Goal: Entertainment & Leisure: Browse casually

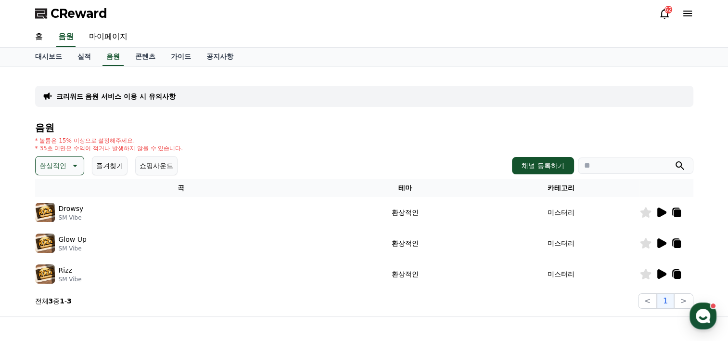
click at [657, 209] on icon at bounding box center [661, 212] width 9 height 10
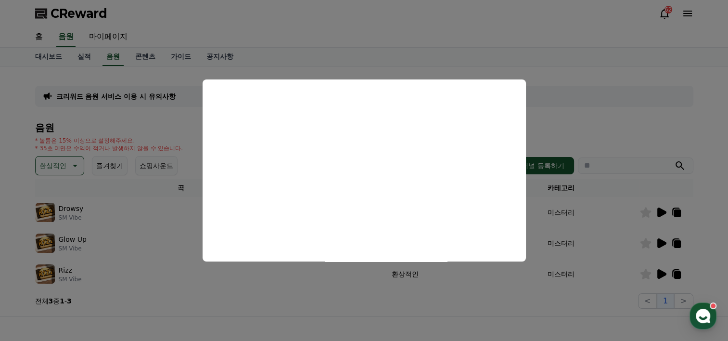
click at [658, 240] on button "close modal" at bounding box center [364, 170] width 728 height 341
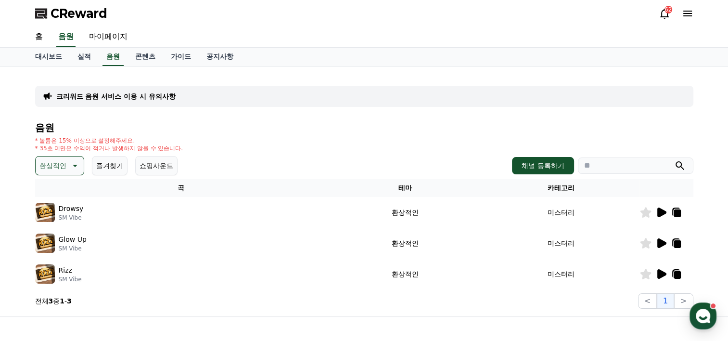
click at [659, 241] on icon at bounding box center [661, 243] width 9 height 10
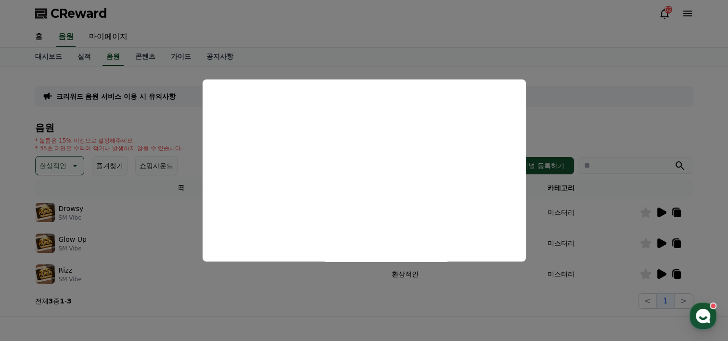
click at [663, 271] on button "close modal" at bounding box center [364, 170] width 728 height 341
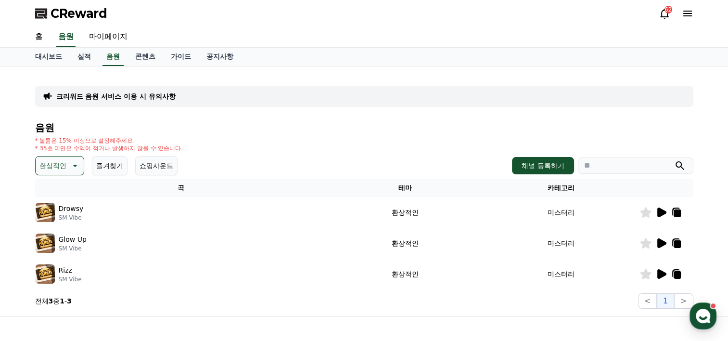
click at [61, 161] on p "환상적인" at bounding box center [52, 165] width 27 height 13
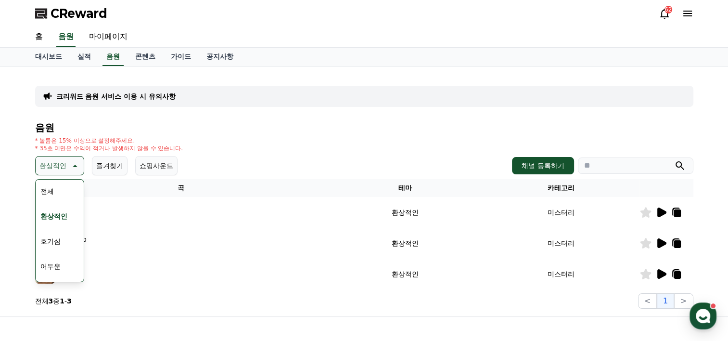
click at [52, 262] on button "어두운" at bounding box center [51, 265] width 28 height 21
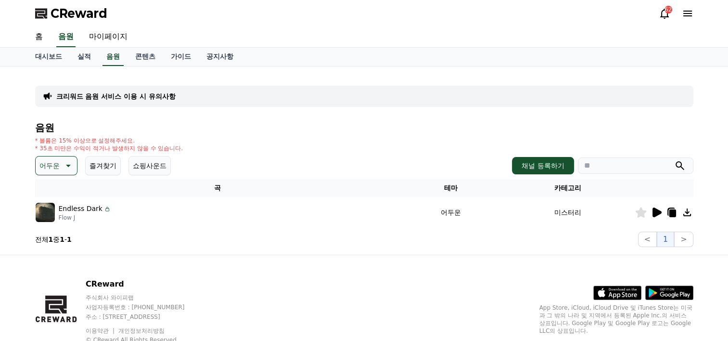
click at [657, 212] on icon at bounding box center [656, 212] width 9 height 10
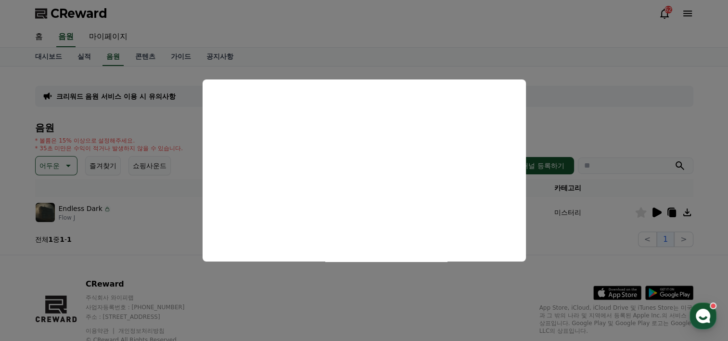
click at [561, 256] on button "close modal" at bounding box center [364, 170] width 728 height 341
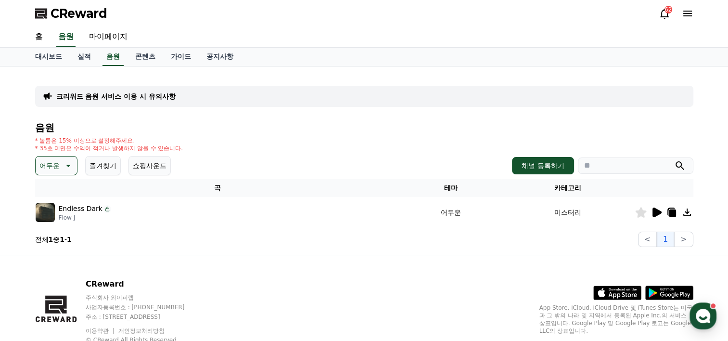
click at [150, 167] on button "쇼핑사운드" at bounding box center [149, 165] width 42 height 19
click at [109, 169] on button "즐겨찾기" at bounding box center [103, 165] width 36 height 19
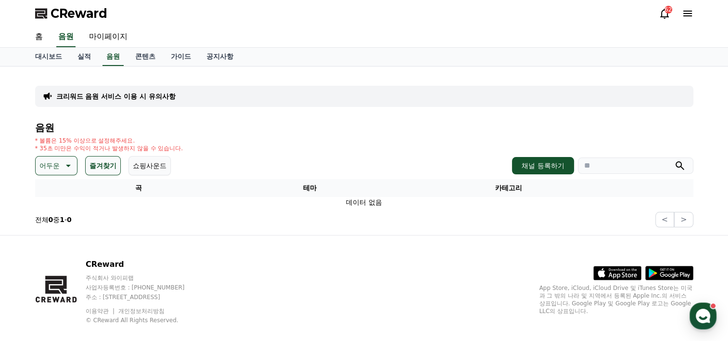
click at [63, 168] on icon at bounding box center [68, 166] width 12 height 12
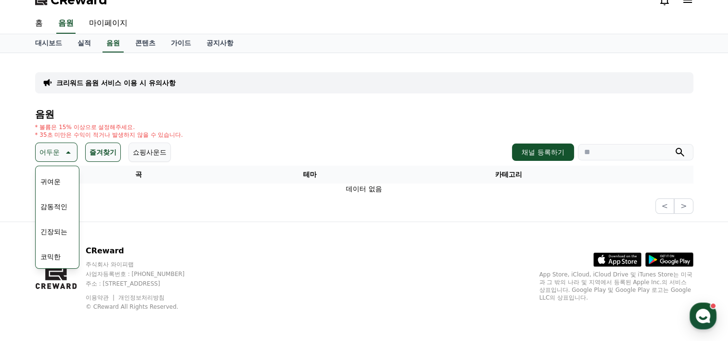
click at [56, 231] on button "긴장되는" at bounding box center [54, 231] width 35 height 21
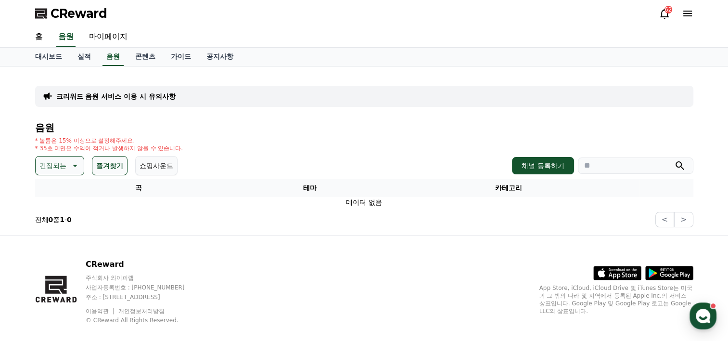
click at [63, 169] on p "긴장되는" at bounding box center [52, 165] width 27 height 13
click at [59, 242] on button "호기심" at bounding box center [51, 240] width 28 height 21
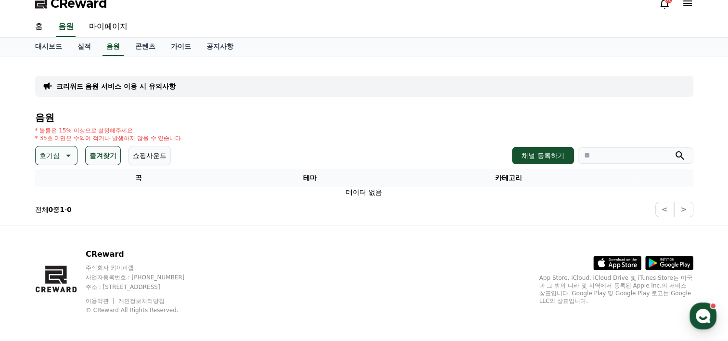
scroll to position [13, 0]
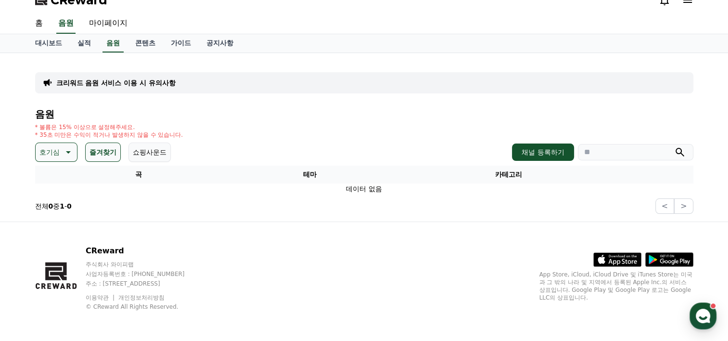
click at [59, 154] on button "호기심" at bounding box center [56, 151] width 42 height 19
click at [49, 239] on button "반전" at bounding box center [47, 240] width 21 height 21
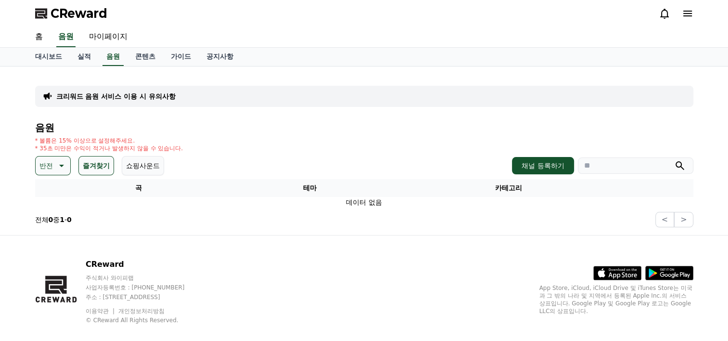
click at [45, 167] on p "반전" at bounding box center [45, 165] width 13 height 13
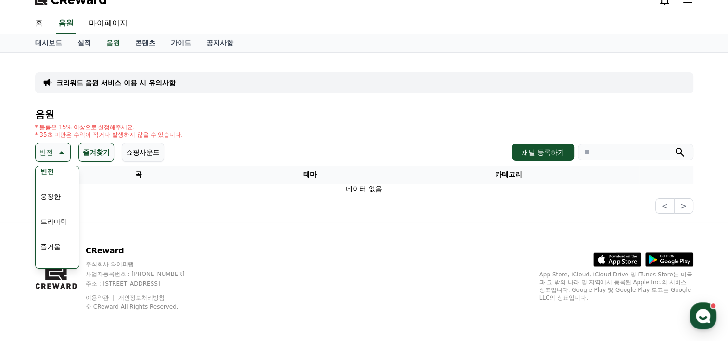
scroll to position [172, 0]
click at [56, 205] on button "웅장한" at bounding box center [51, 205] width 28 height 21
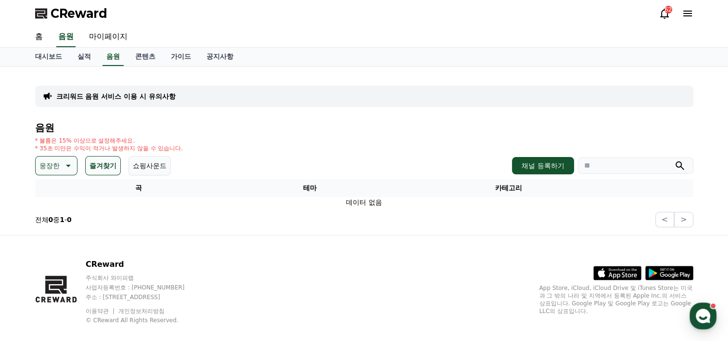
click at [57, 163] on p "웅장한" at bounding box center [49, 165] width 20 height 13
click at [56, 217] on button "환상적인" at bounding box center [54, 215] width 35 height 21
click at [57, 170] on p "환상적인" at bounding box center [52, 165] width 27 height 13
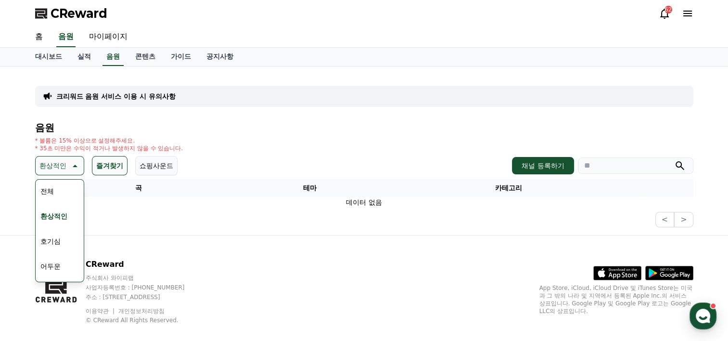
click at [52, 240] on button "호기심" at bounding box center [51, 240] width 28 height 21
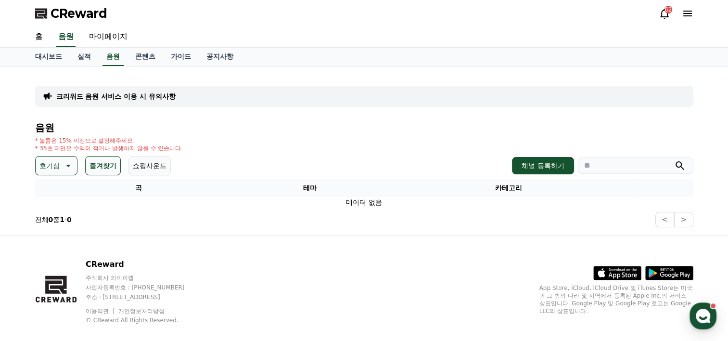
click at [58, 163] on p "호기심" at bounding box center [49, 165] width 20 height 13
click at [684, 14] on icon at bounding box center [688, 14] width 12 height 12
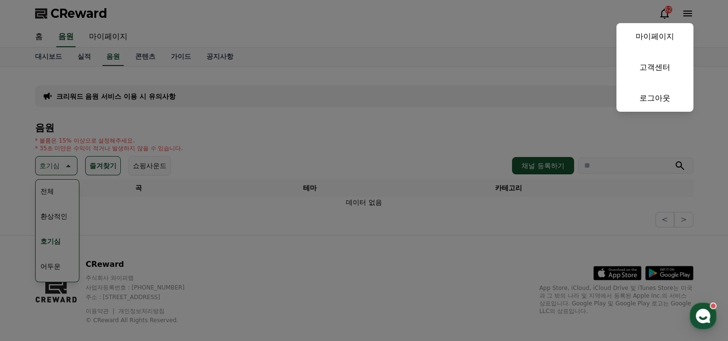
click at [60, 213] on button "close" at bounding box center [364, 170] width 728 height 341
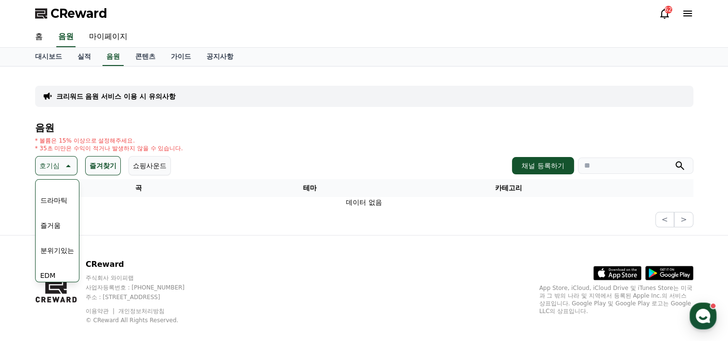
scroll to position [224, 0]
click at [50, 264] on button "EDM" at bounding box center [48, 266] width 23 height 21
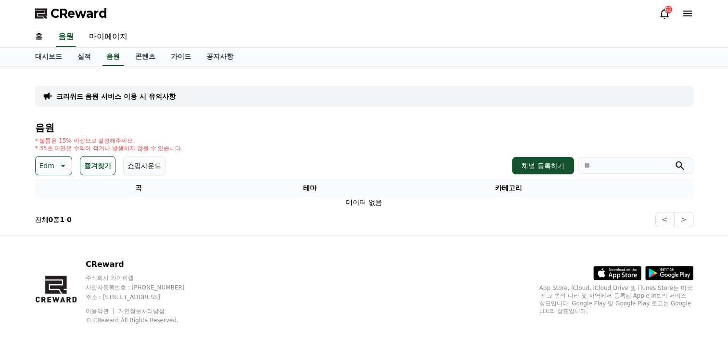
click at [56, 164] on icon at bounding box center [62, 166] width 12 height 12
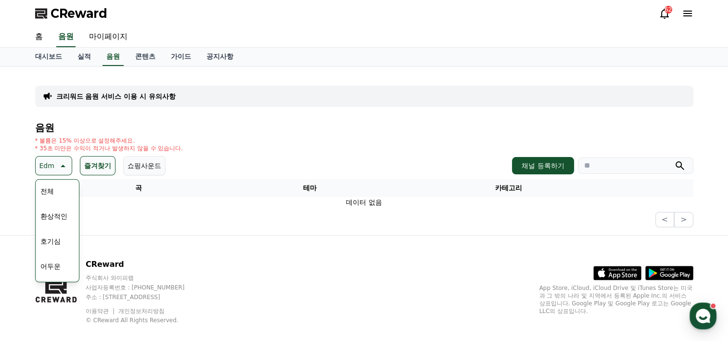
click at [49, 190] on button "전체" at bounding box center [47, 190] width 21 height 21
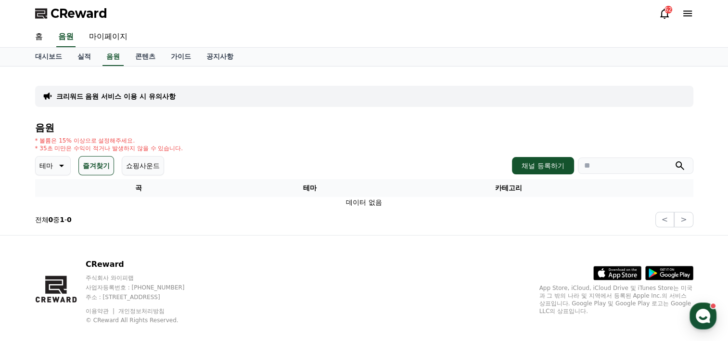
click at [689, 13] on icon at bounding box center [687, 14] width 9 height 6
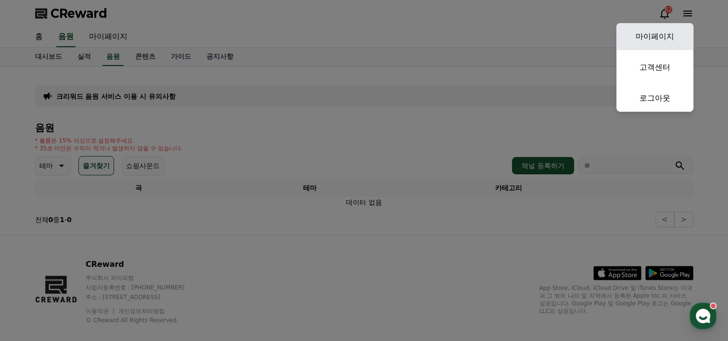
click at [668, 37] on link "마이페이지" at bounding box center [654, 36] width 77 height 27
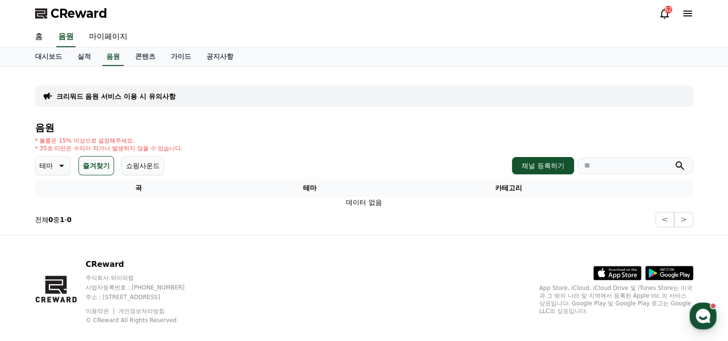
select select "**********"
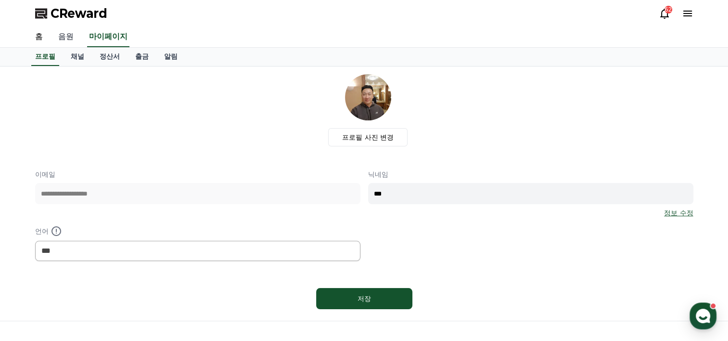
click at [72, 38] on link "음원" at bounding box center [66, 37] width 31 height 20
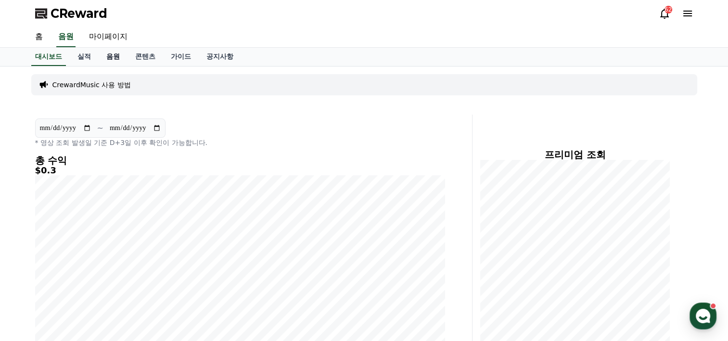
click at [117, 52] on link "음원" at bounding box center [113, 57] width 29 height 18
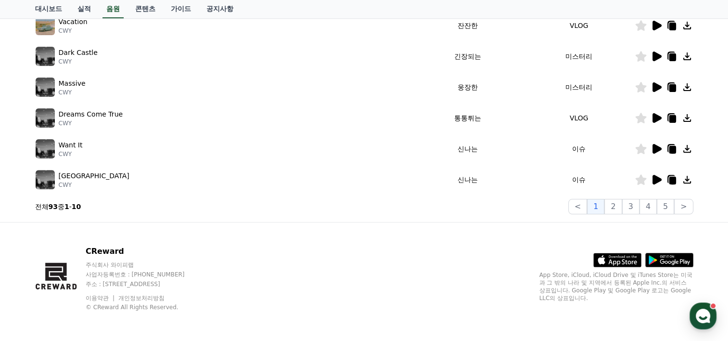
scroll to position [86, 0]
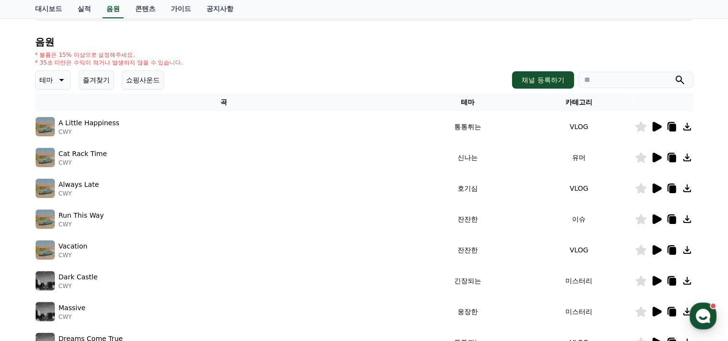
click at [60, 80] on icon at bounding box center [61, 80] width 12 height 12
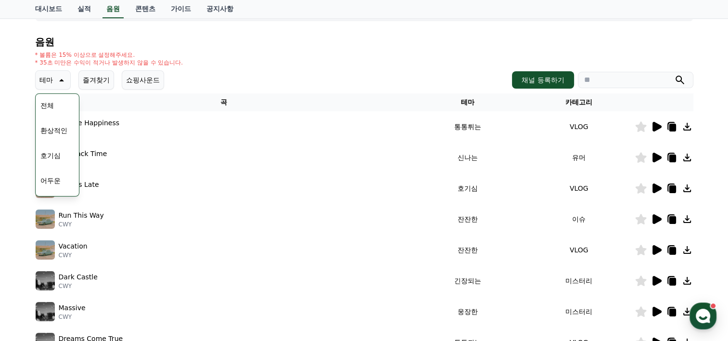
click at [59, 176] on button "어두운" at bounding box center [51, 180] width 28 height 21
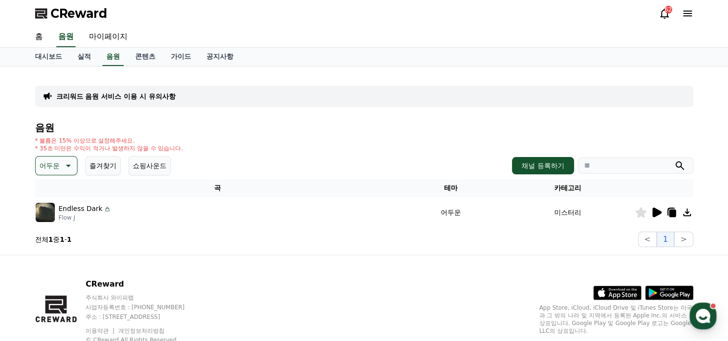
click at [657, 211] on icon at bounding box center [656, 212] width 9 height 10
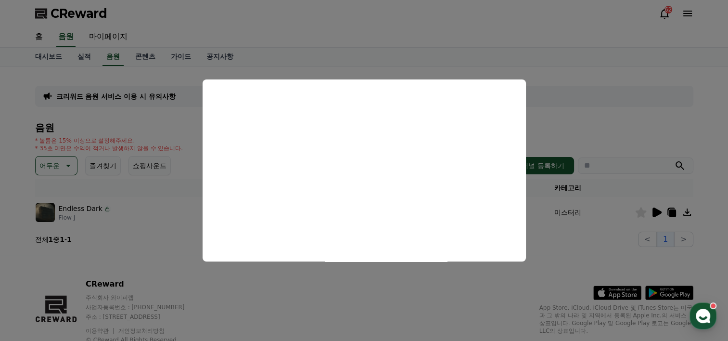
click at [543, 251] on button "close modal" at bounding box center [364, 170] width 728 height 341
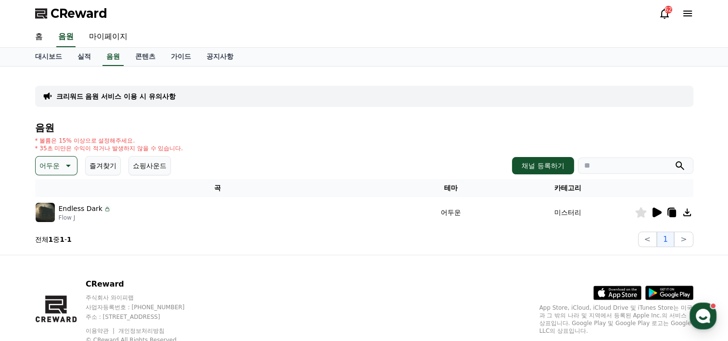
click at [57, 163] on p "어두운" at bounding box center [49, 165] width 20 height 13
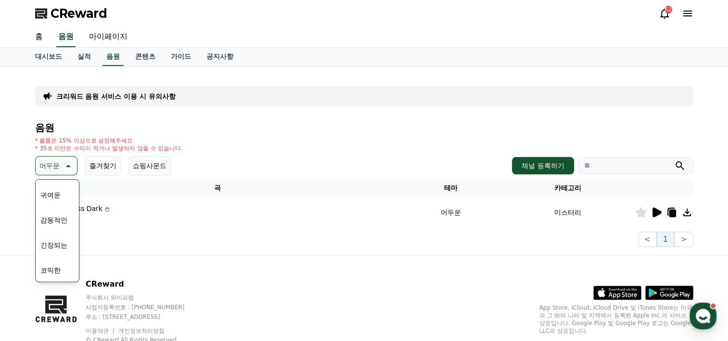
click at [51, 245] on button "긴장되는" at bounding box center [54, 244] width 35 height 21
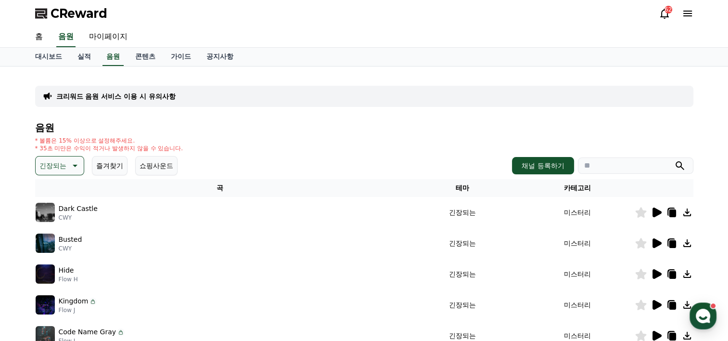
click at [658, 211] on icon at bounding box center [656, 212] width 9 height 10
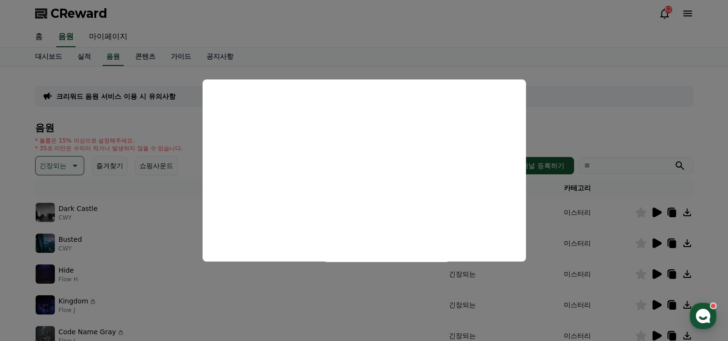
click at [654, 240] on button "close modal" at bounding box center [364, 170] width 728 height 341
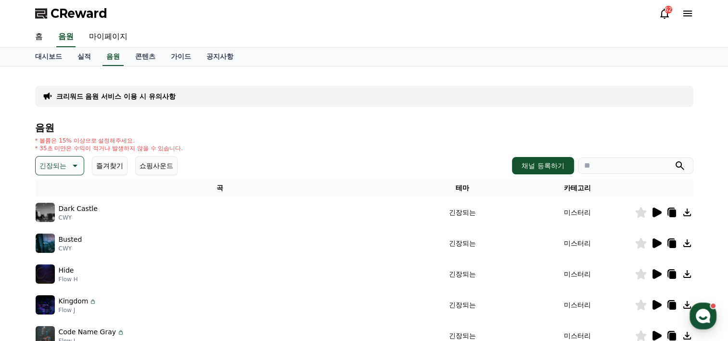
click at [654, 242] on icon at bounding box center [656, 243] width 9 height 10
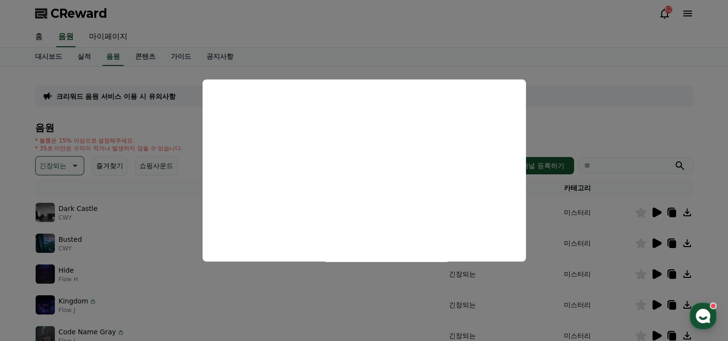
click at [657, 241] on button "close modal" at bounding box center [364, 170] width 728 height 341
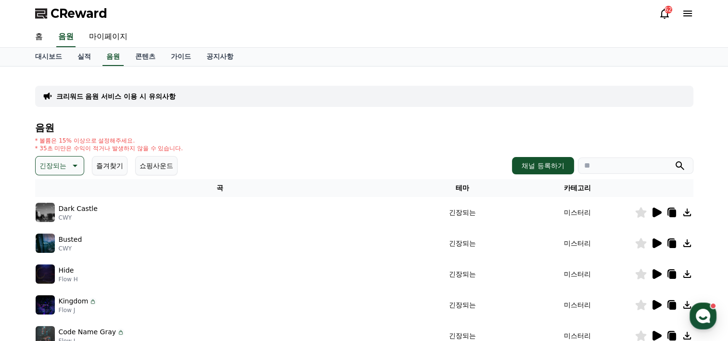
click at [657, 241] on icon at bounding box center [656, 243] width 9 height 10
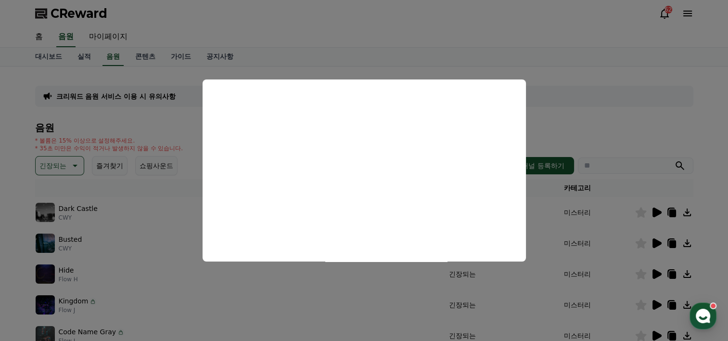
click at [668, 241] on button "close modal" at bounding box center [364, 170] width 728 height 341
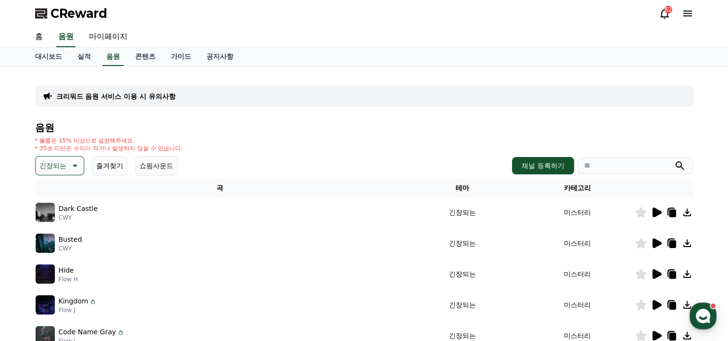
click at [667, 241] on icon at bounding box center [671, 242] width 8 height 9
